Goal: Find specific page/section: Find specific page/section

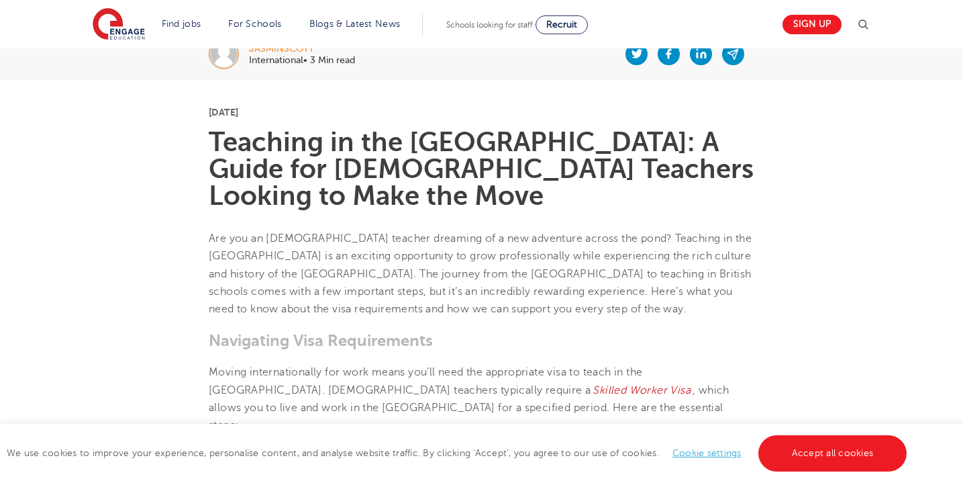
scroll to position [301, 0]
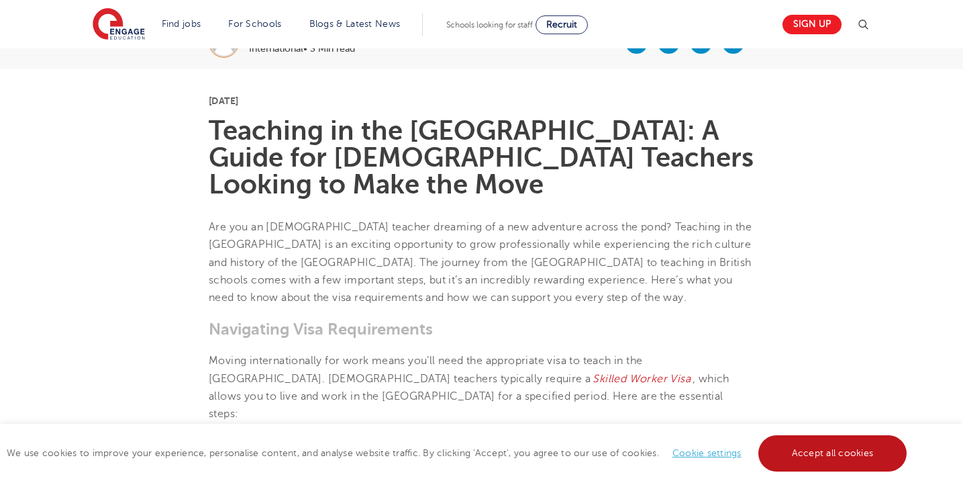
click at [803, 447] on link "Accept all cookies" at bounding box center [832, 453] width 149 height 36
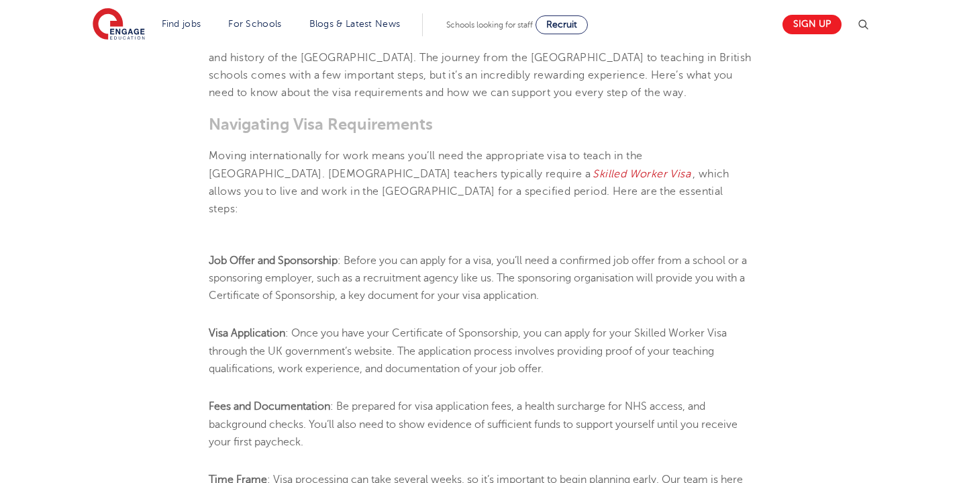
scroll to position [508, 0]
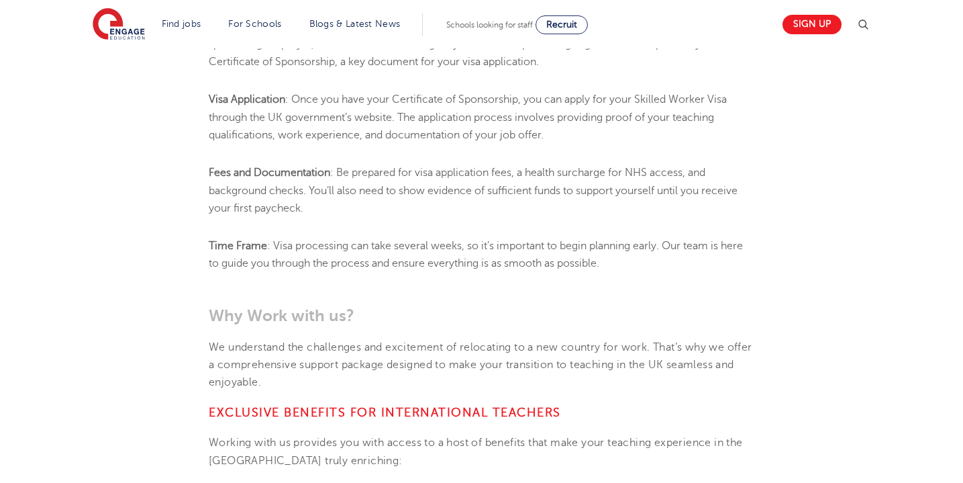
click at [770, 395] on section "19th November 2024 Teaching in the UK: A Guide for American Teachers Looking to…" at bounding box center [481, 445] width 814 height 1628
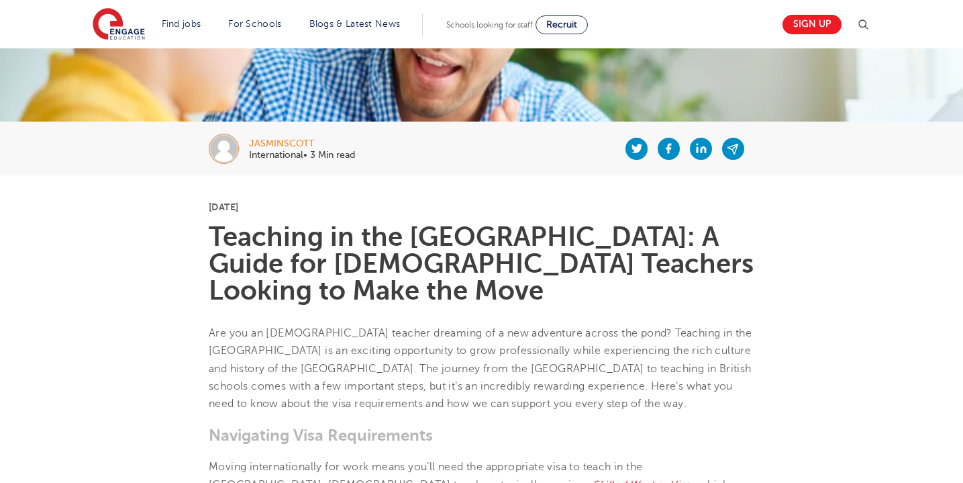
scroll to position [115, 0]
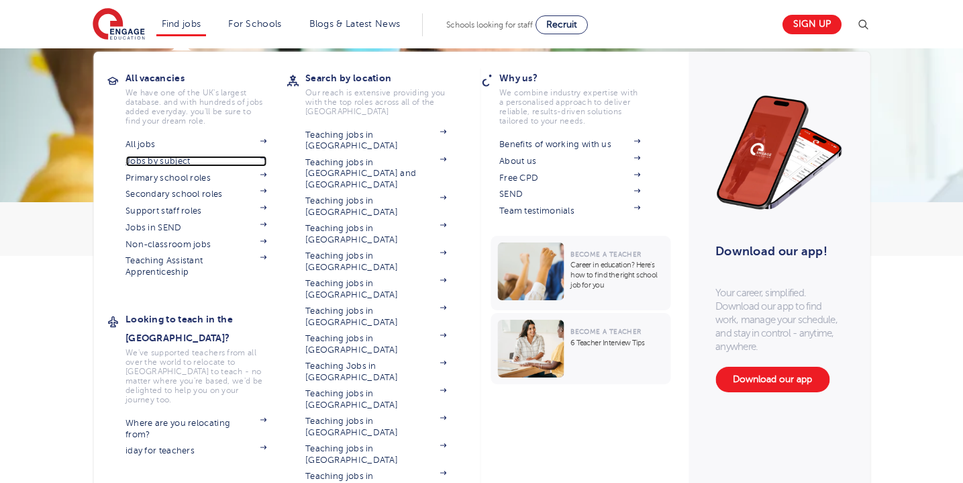
click at [152, 162] on link "Jobs by subject" at bounding box center [196, 161] width 141 height 11
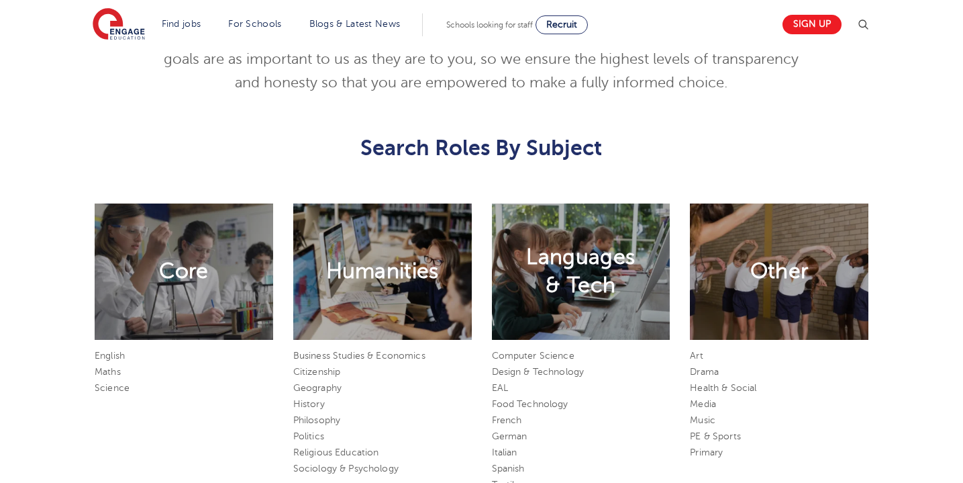
scroll to position [606, 0]
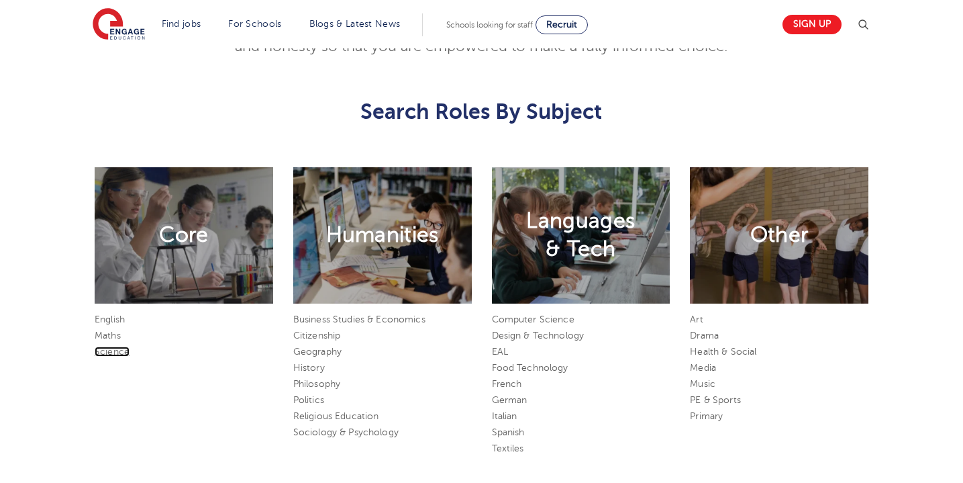
click at [117, 352] on link "Science" at bounding box center [112, 351] width 35 height 10
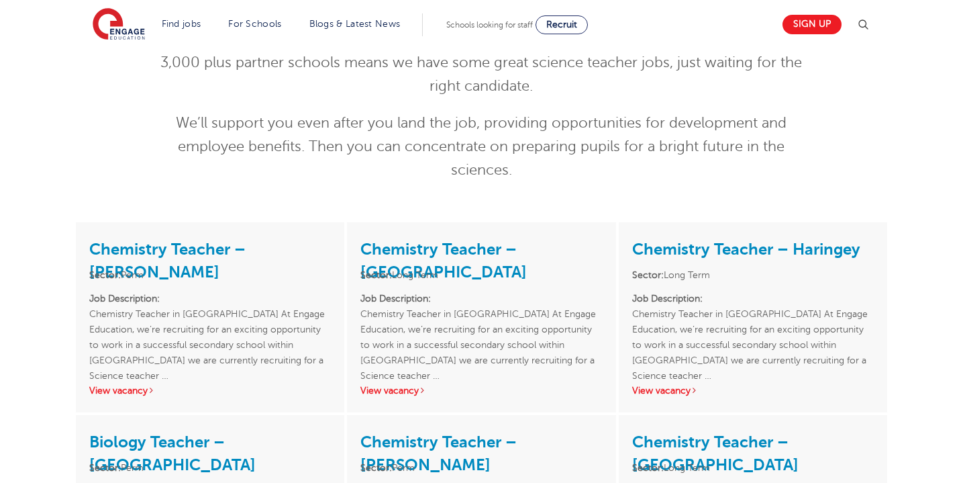
scroll to position [144, 0]
